Goal: Information Seeking & Learning: Understand process/instructions

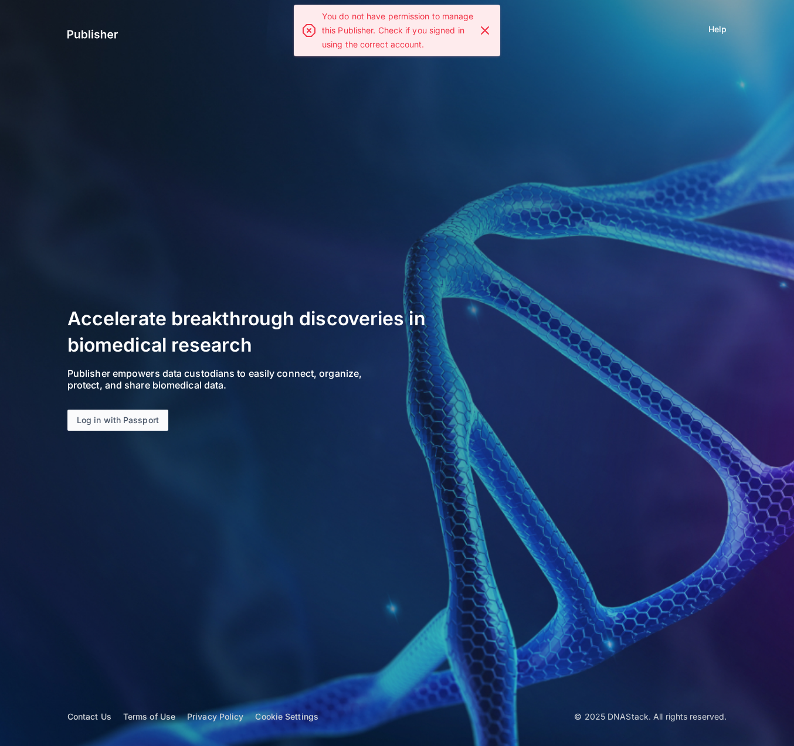
click at [130, 421] on link "Log in with Passport" at bounding box center [117, 420] width 101 height 21
click at [710, 29] on link "Help" at bounding box center [717, 29] width 18 height 12
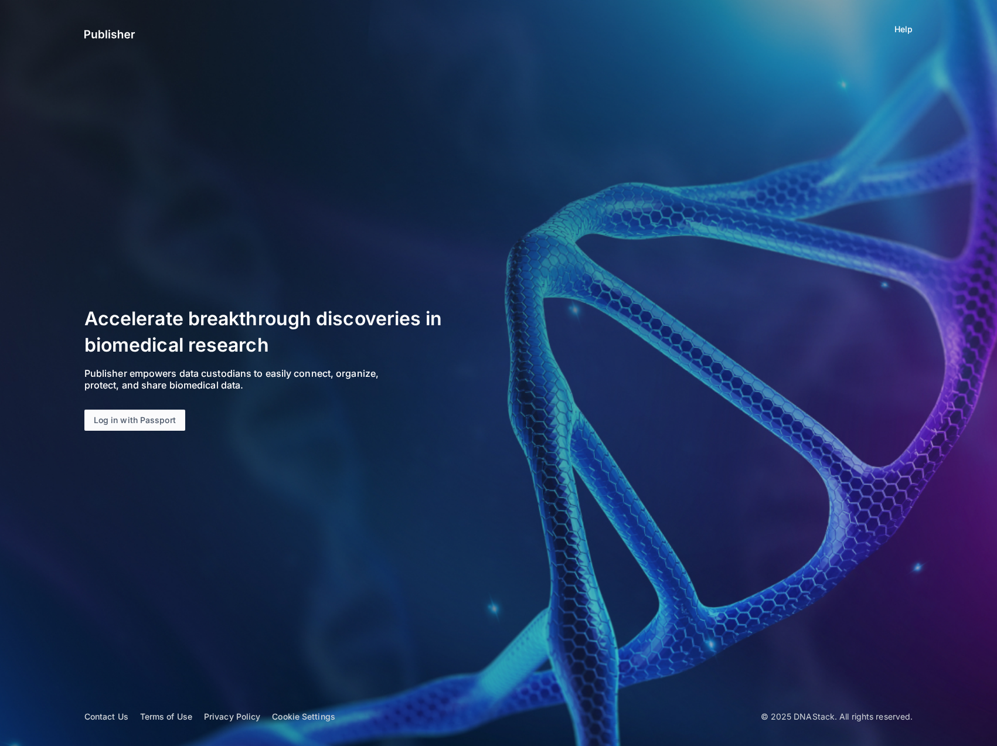
click at [140, 424] on link "Log in with Passport" at bounding box center [134, 420] width 101 height 21
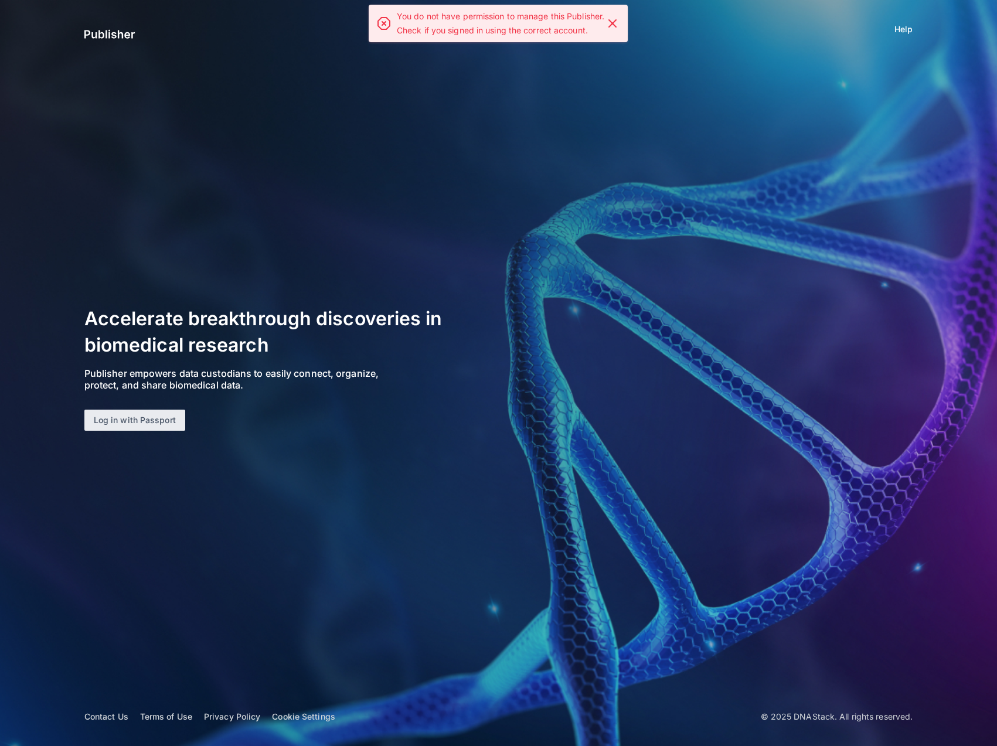
click at [595, 219] on app-page-layout "Help Accelerate breakthrough discoveries in biomedical research Publisher empow…" at bounding box center [498, 373] width 997 height 746
